Goal: Task Accomplishment & Management: Manage account settings

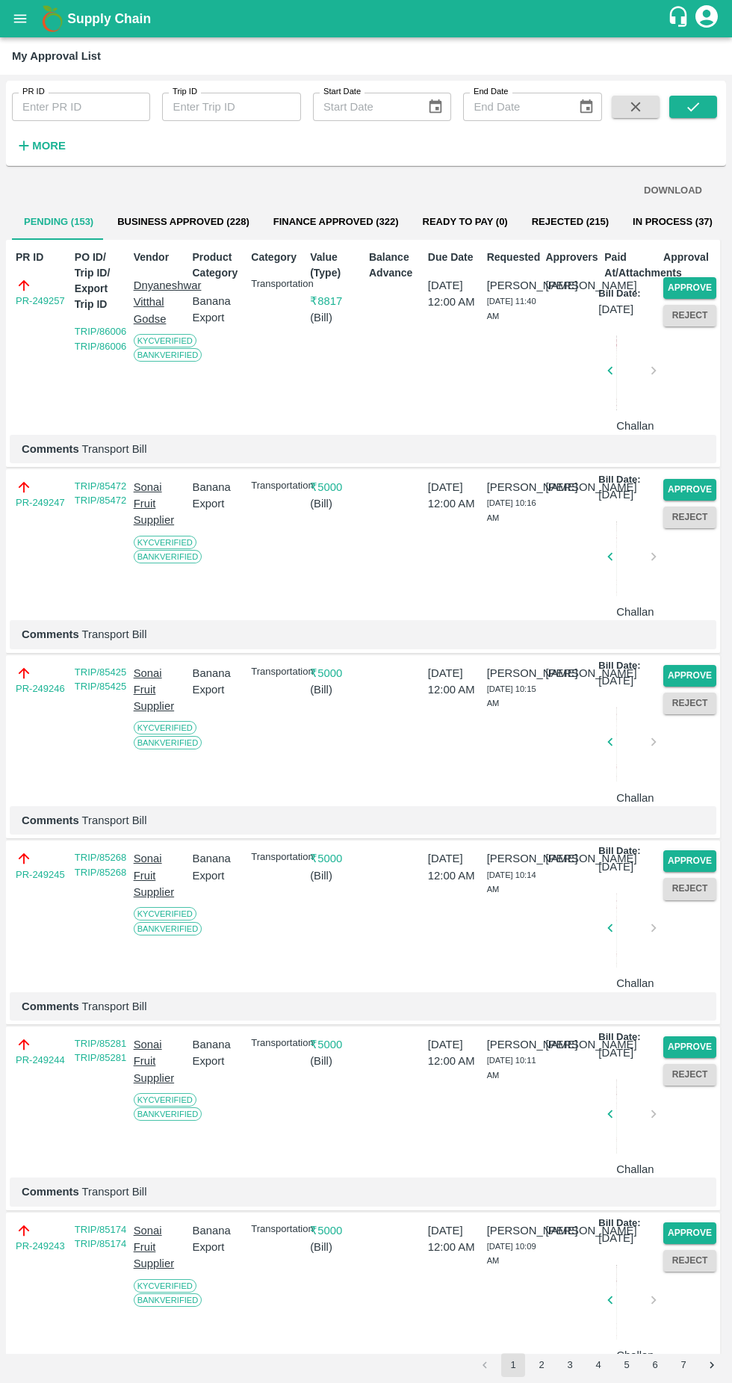
click at [693, 286] on button "Approve" at bounding box center [689, 288] width 53 height 22
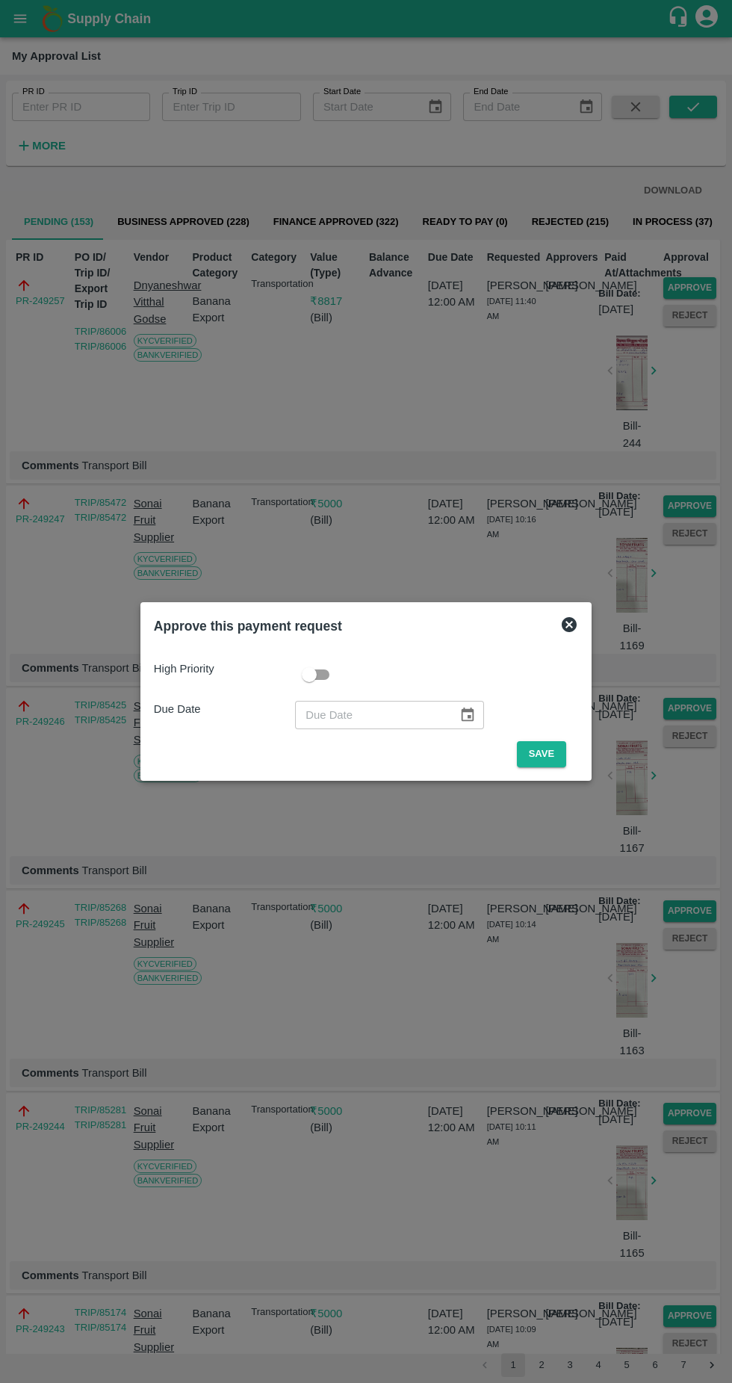
click at [543, 758] on button "Save" at bounding box center [541, 754] width 49 height 26
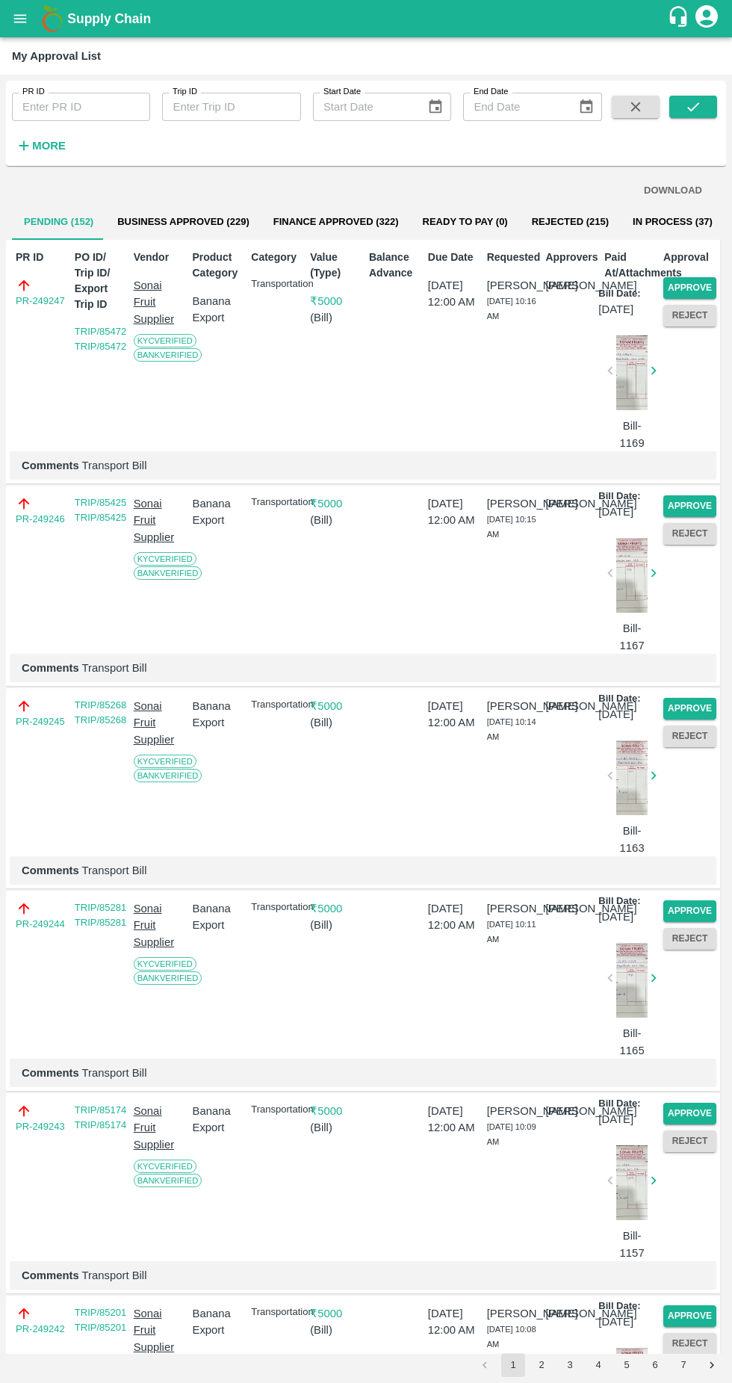
click at [698, 284] on button "Approve" at bounding box center [689, 288] width 53 height 22
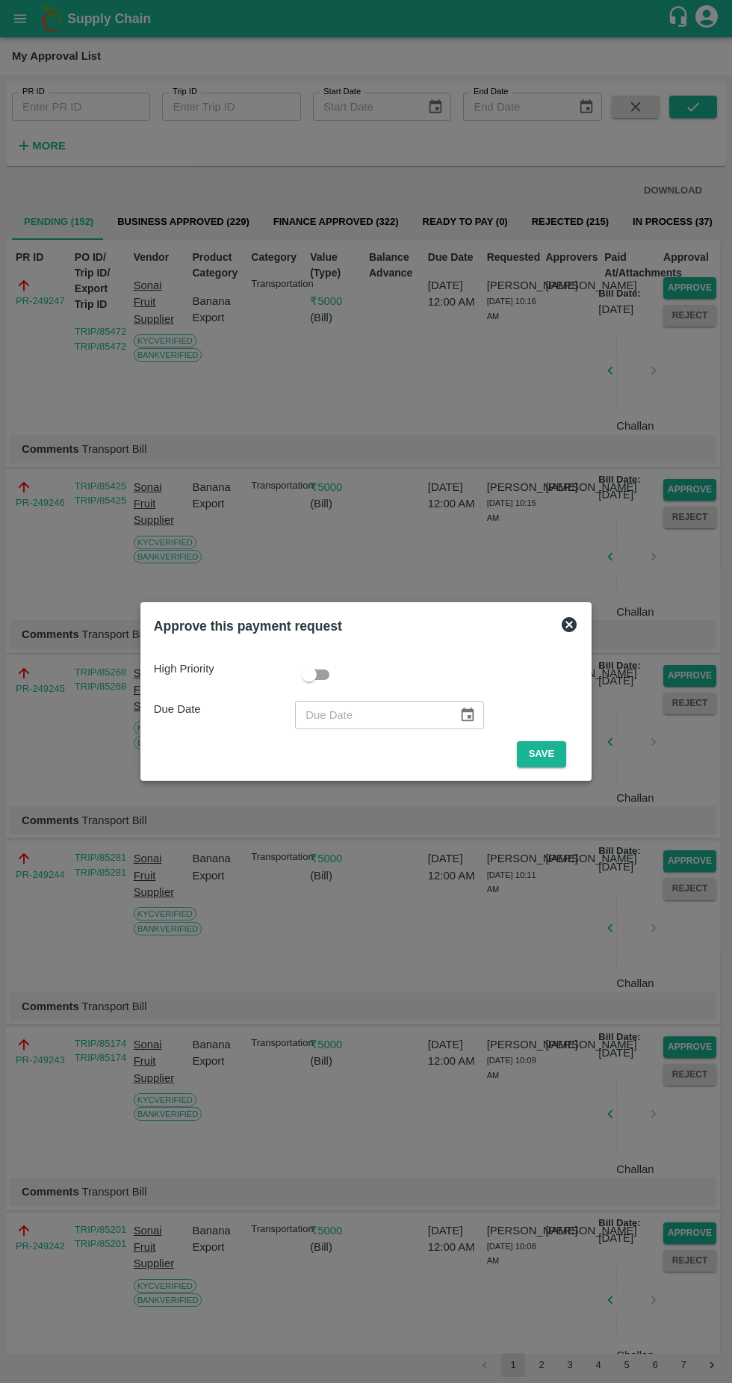
click at [549, 751] on button "Save" at bounding box center [541, 754] width 49 height 26
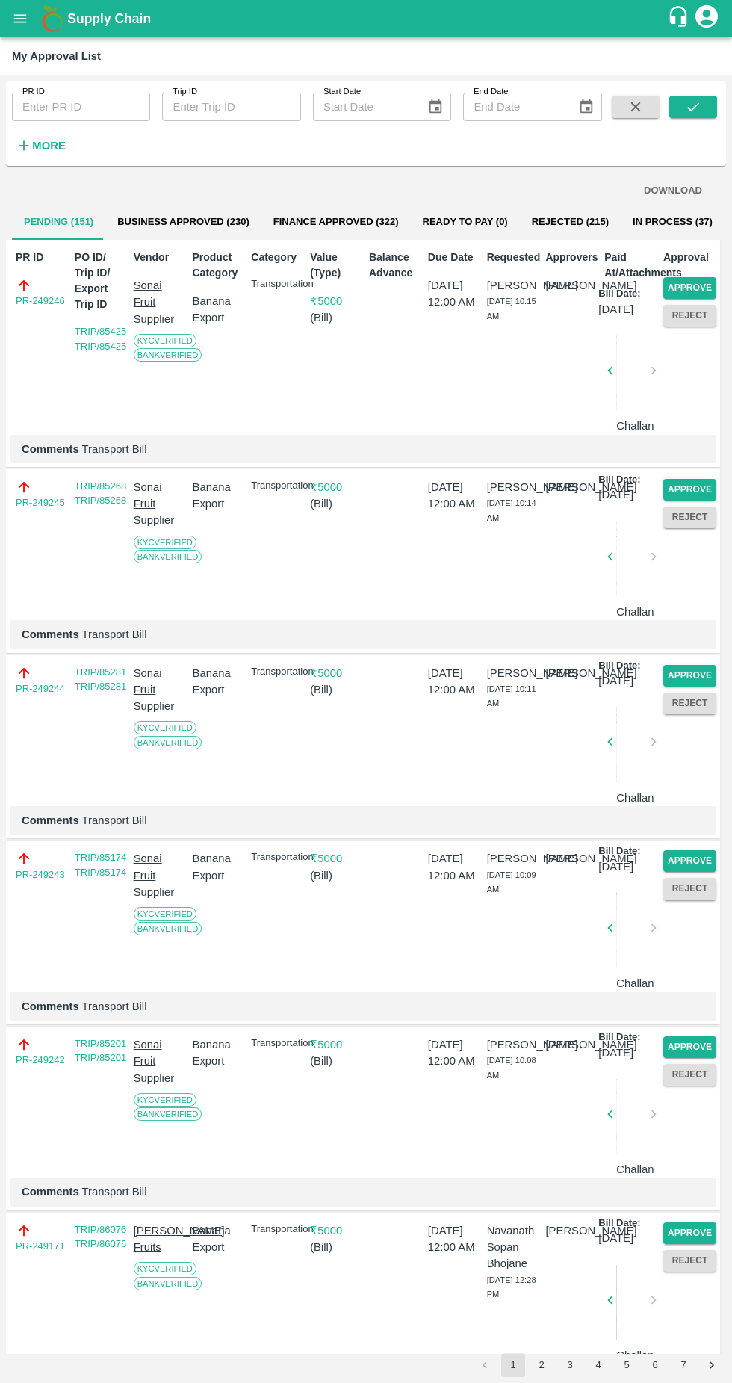
click at [701, 289] on button "Approve" at bounding box center [689, 288] width 53 height 22
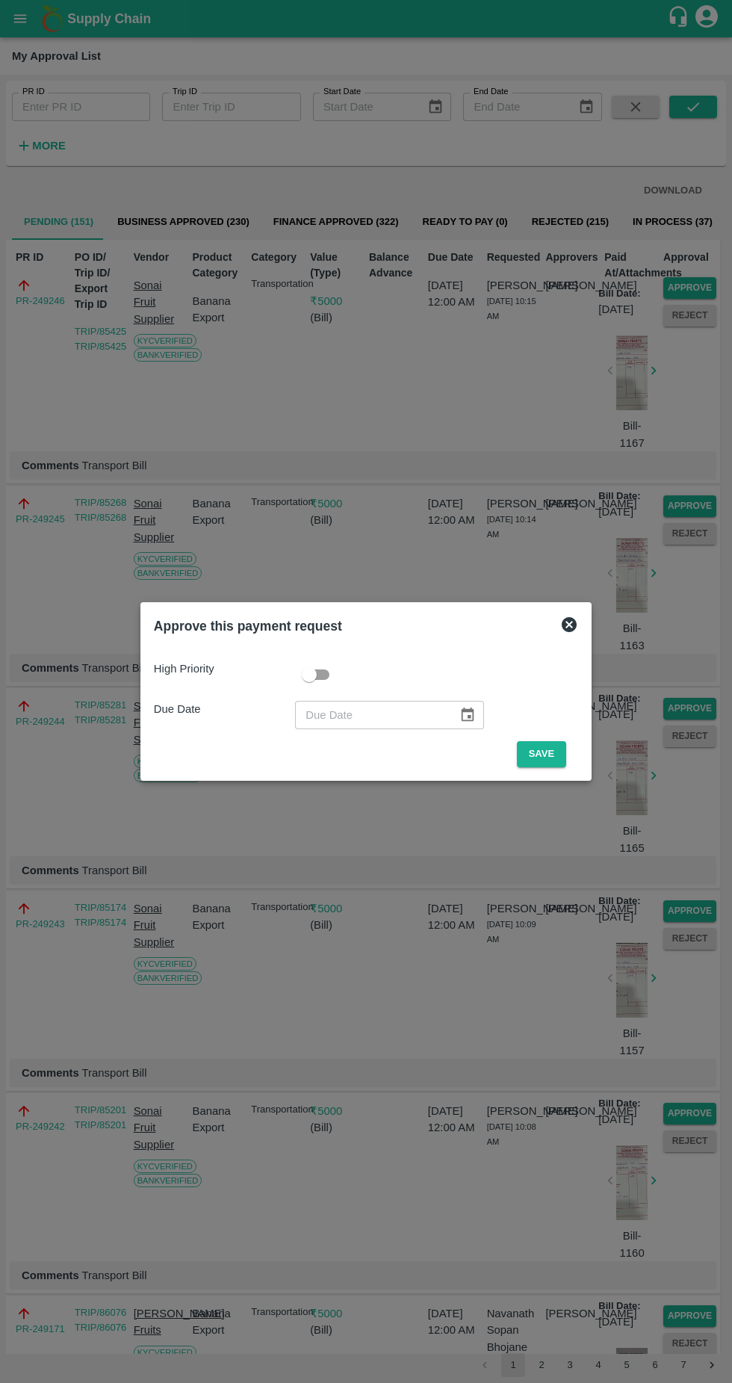
click at [549, 770] on div "High Priority Due Date ​ Save" at bounding box center [366, 708] width 436 height 131
click at [549, 748] on button "Save" at bounding box center [541, 754] width 49 height 26
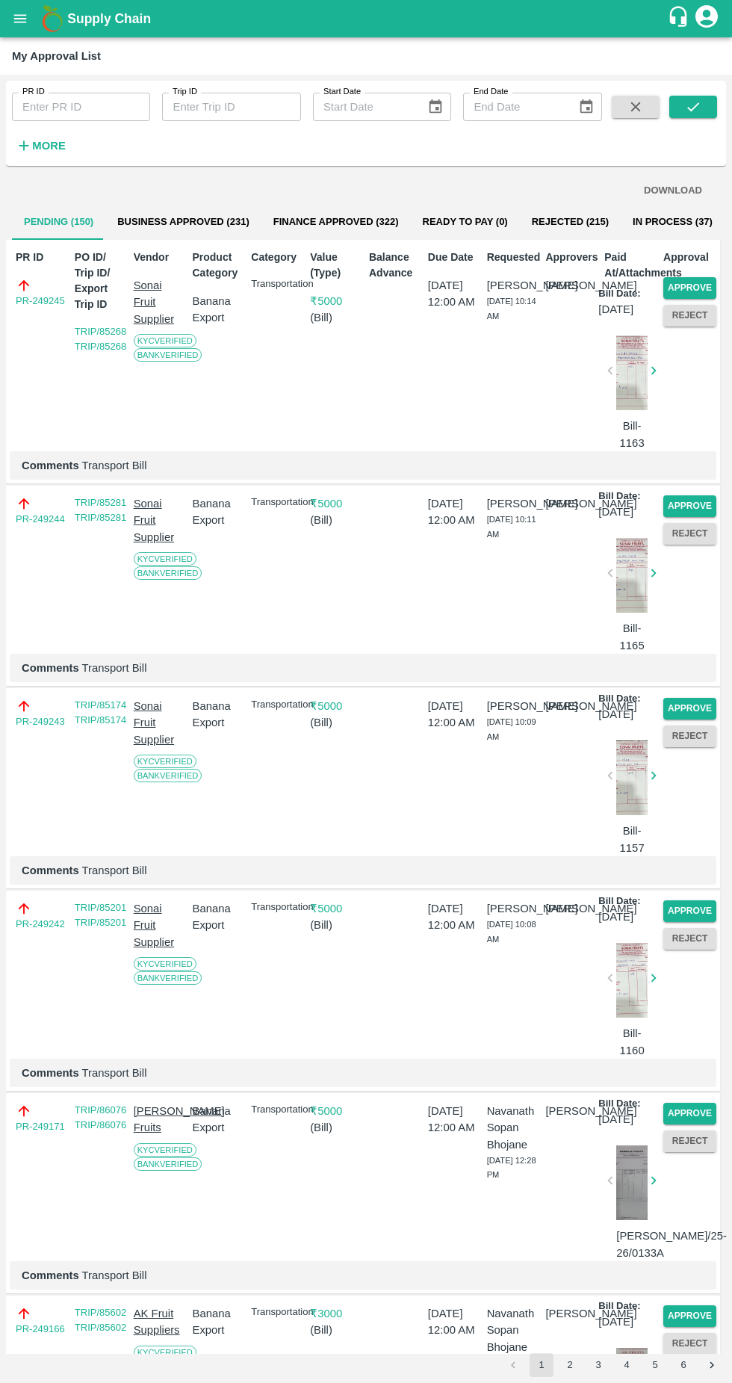
click at [699, 285] on button "Approve" at bounding box center [689, 288] width 53 height 22
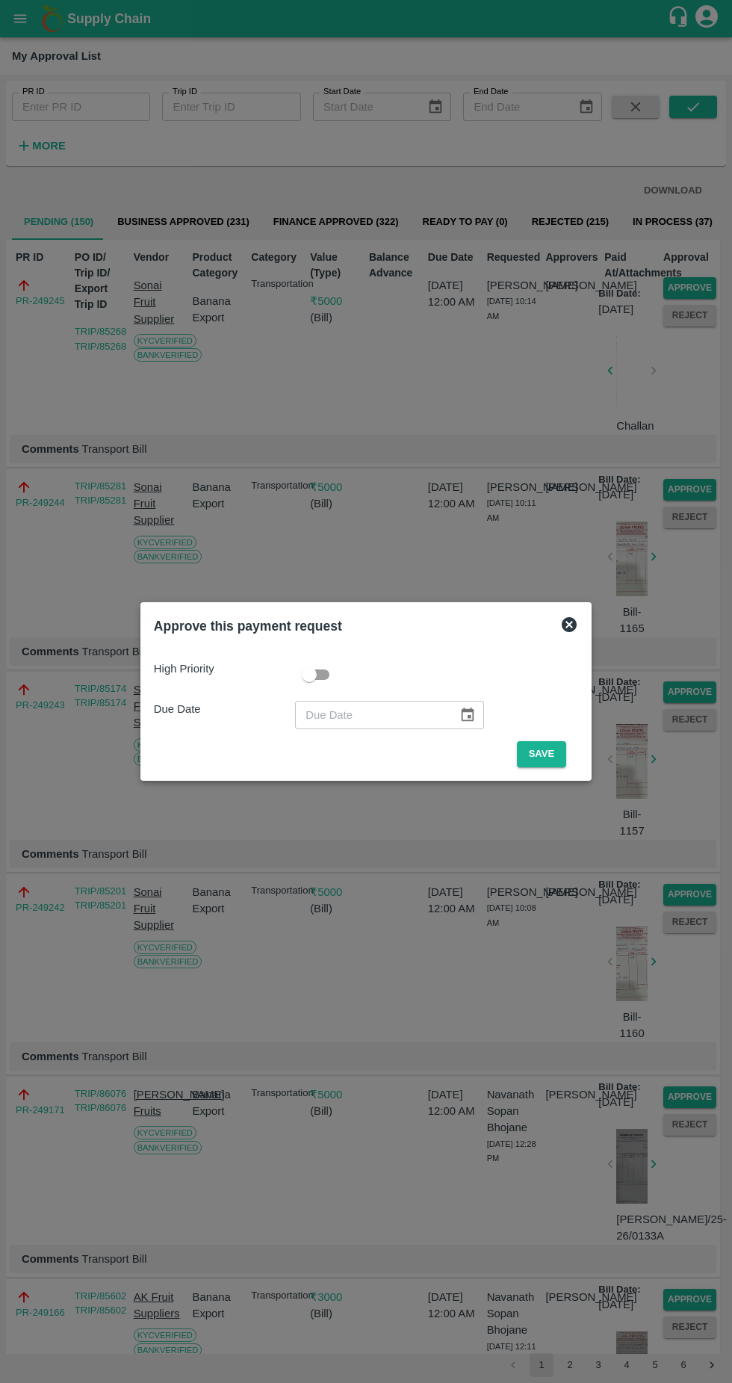
click at [563, 750] on button "Save" at bounding box center [541, 754] width 49 height 26
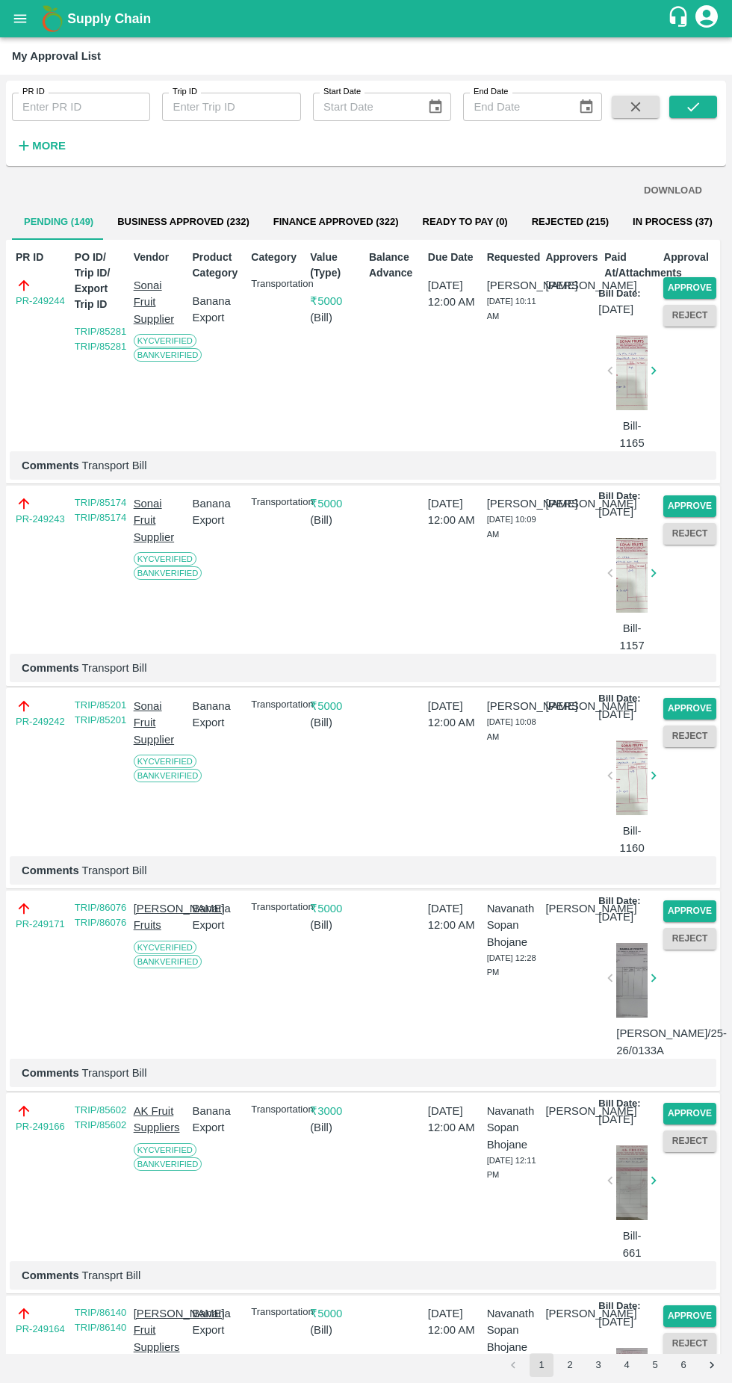
click at [699, 290] on button "Approve" at bounding box center [689, 288] width 53 height 22
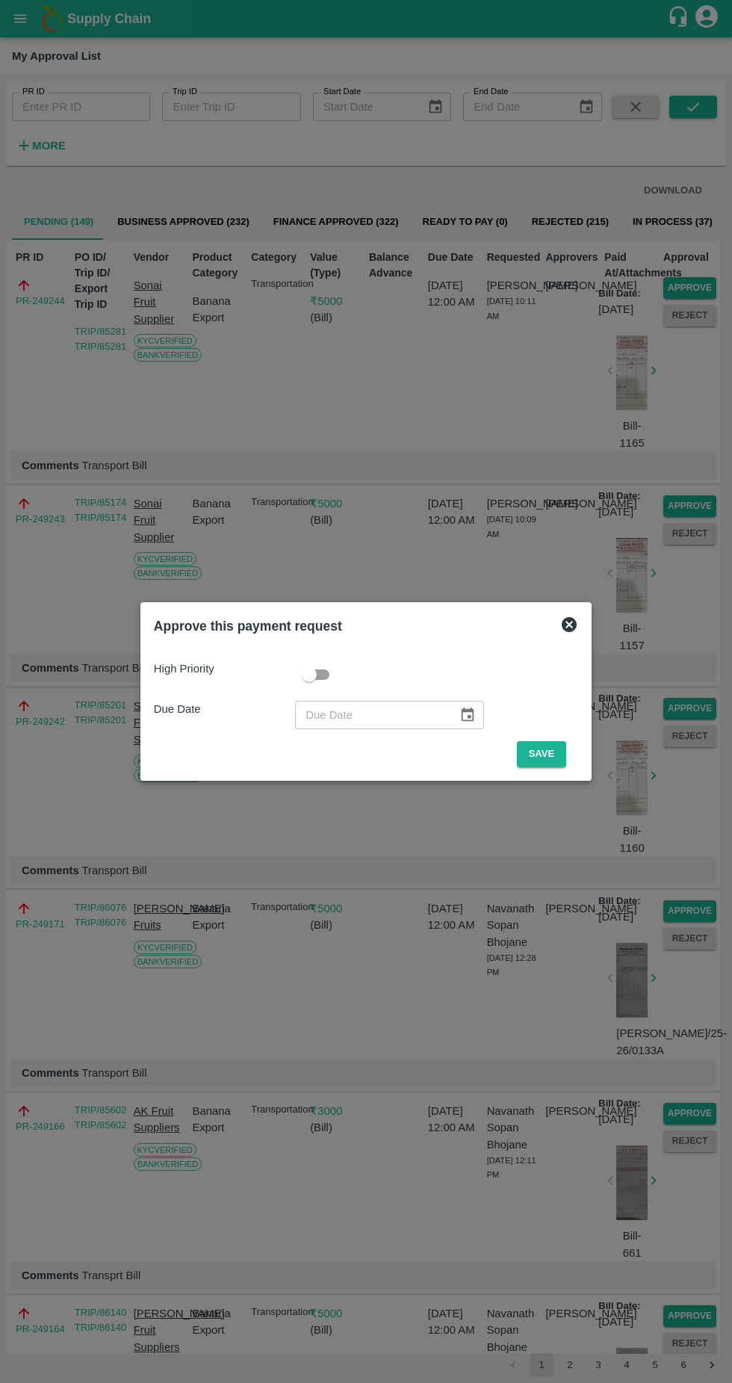
click at [544, 765] on button "Save" at bounding box center [541, 754] width 49 height 26
